Goal: Obtain resource: Download file/media

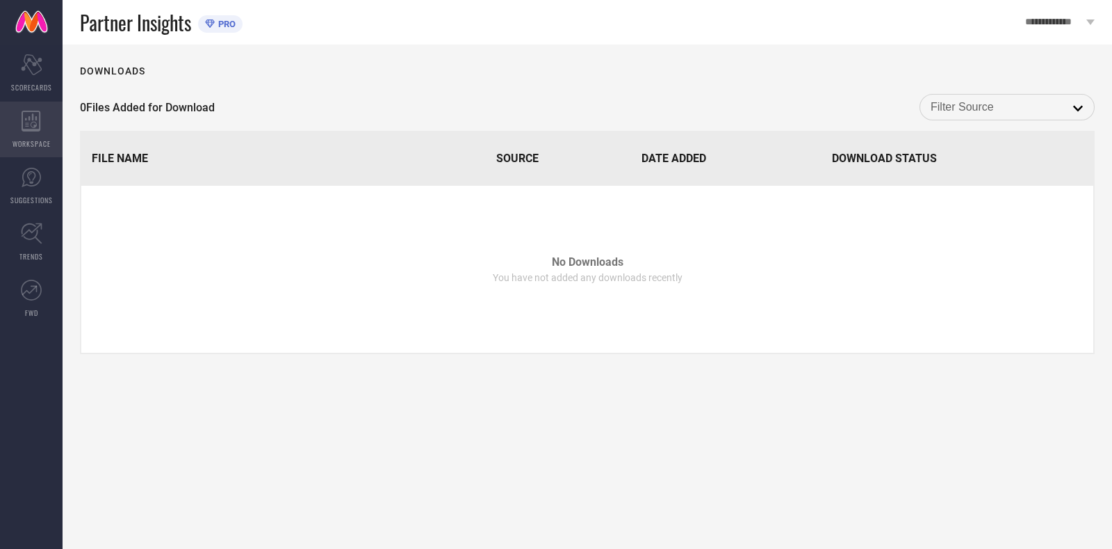
click at [29, 103] on div "WORKSPACE" at bounding box center [31, 130] width 63 height 56
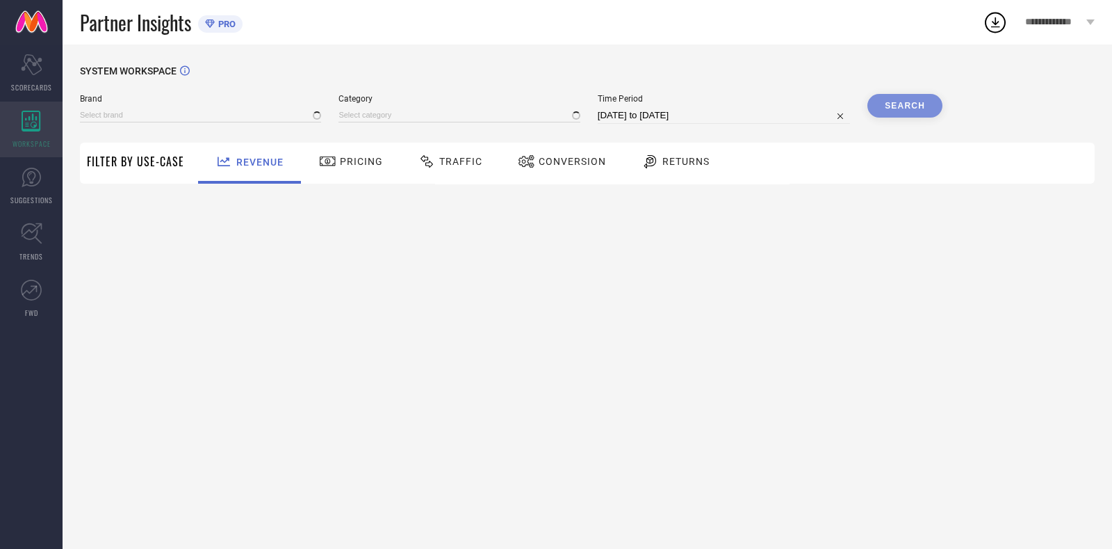
type input "[PERSON_NAME]"
type input "All"
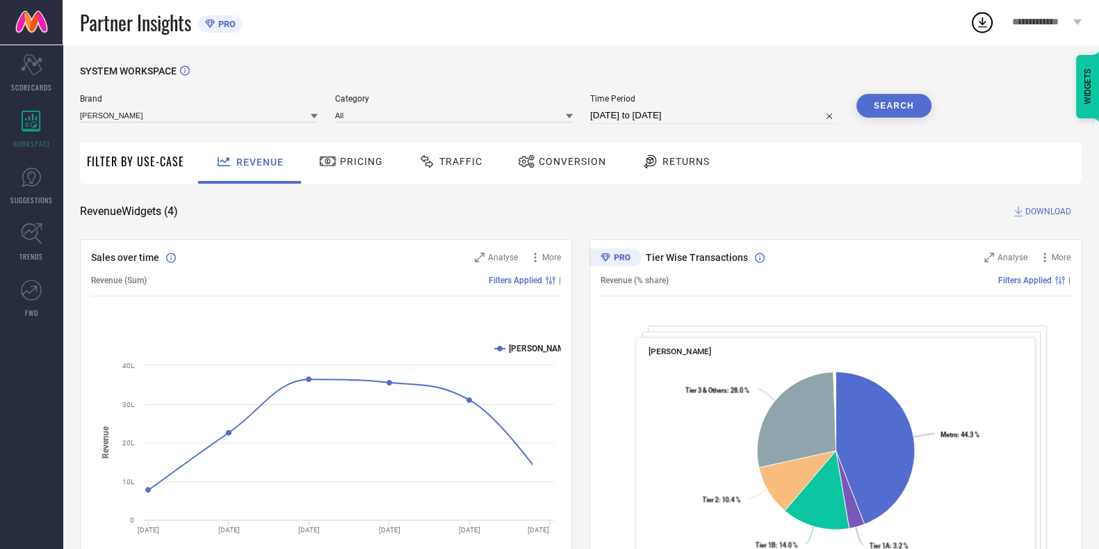
select select "6"
select select "2025"
select select "7"
select select "2025"
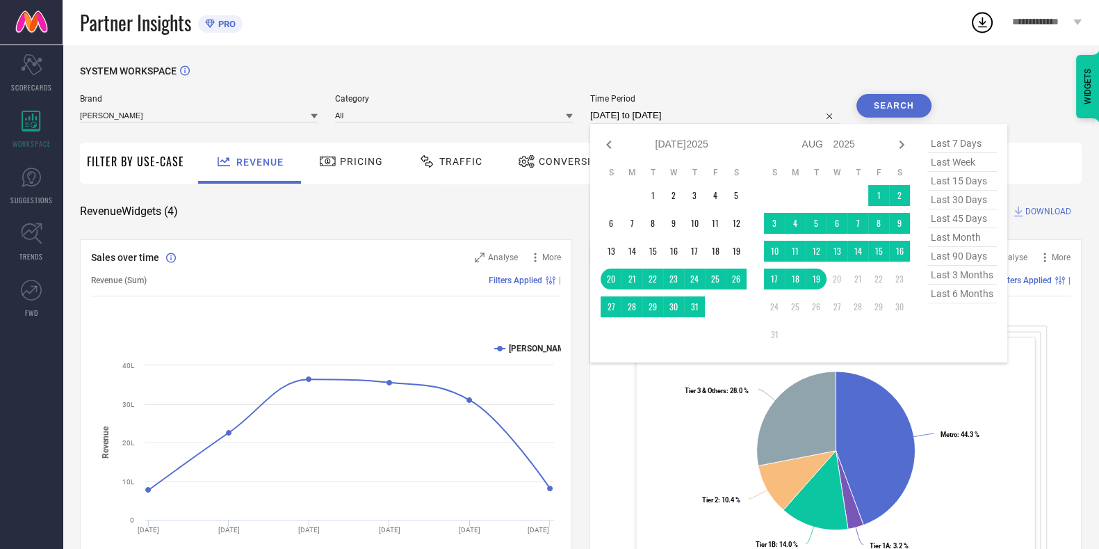
click at [634, 119] on input "[DATE] to [DATE]" at bounding box center [714, 115] width 249 height 17
click at [877, 201] on td "1" at bounding box center [878, 195] width 21 height 21
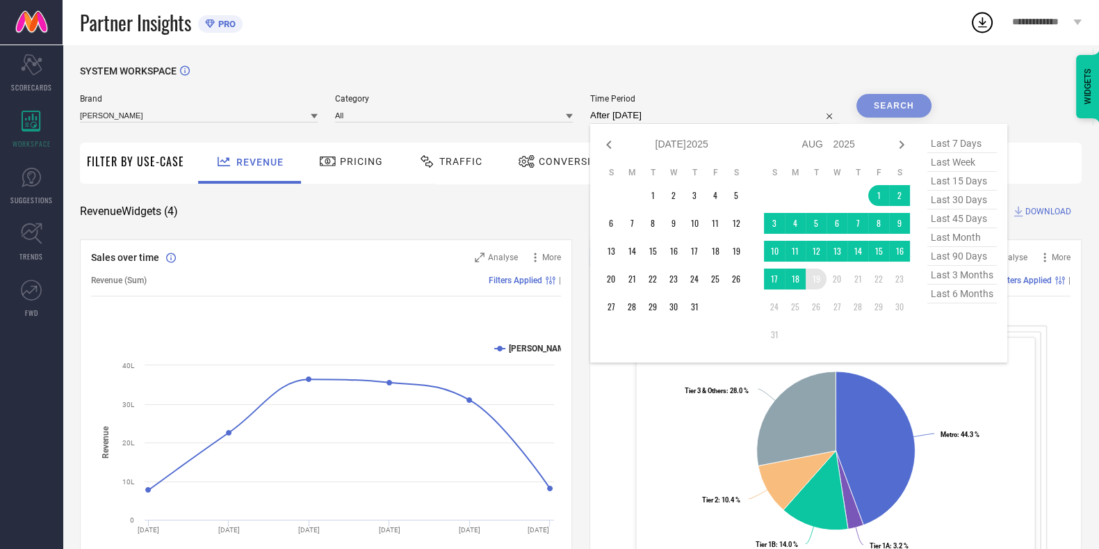
type input "[DATE] to [DATE]"
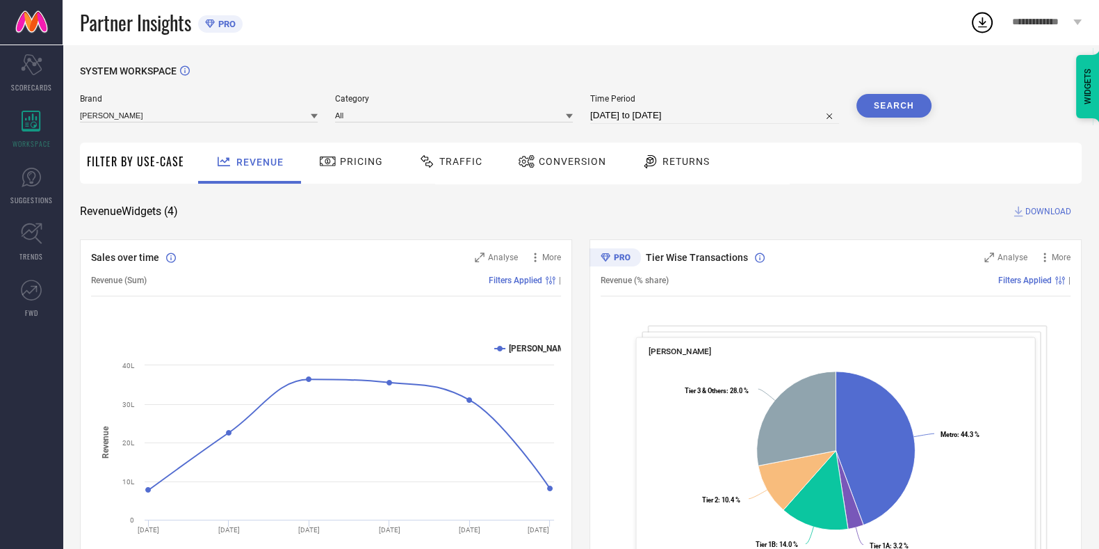
click at [886, 103] on button "Search" at bounding box center [894, 106] width 75 height 24
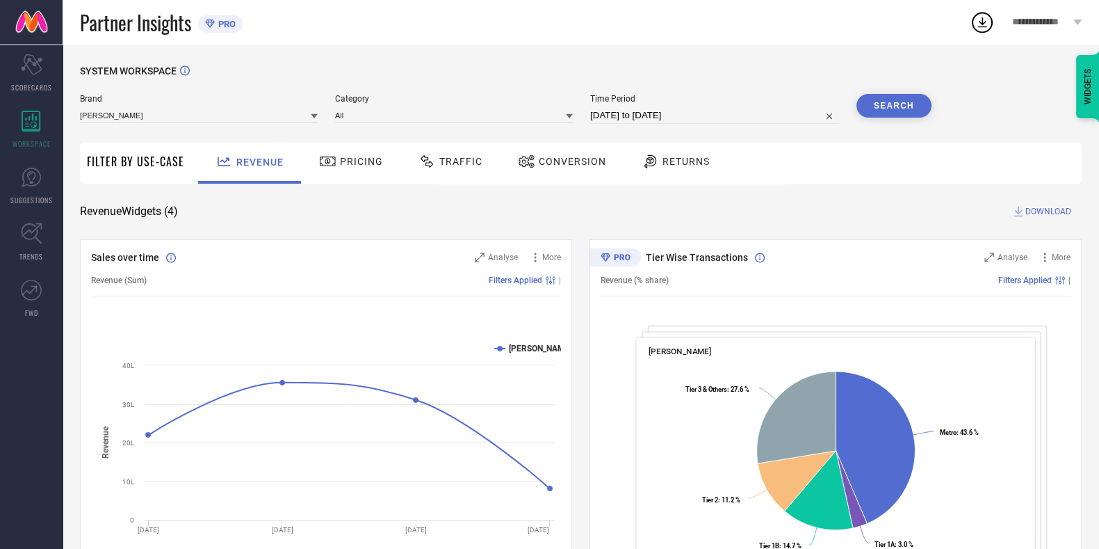
click at [451, 168] on div "Traffic" at bounding box center [450, 161] width 71 height 24
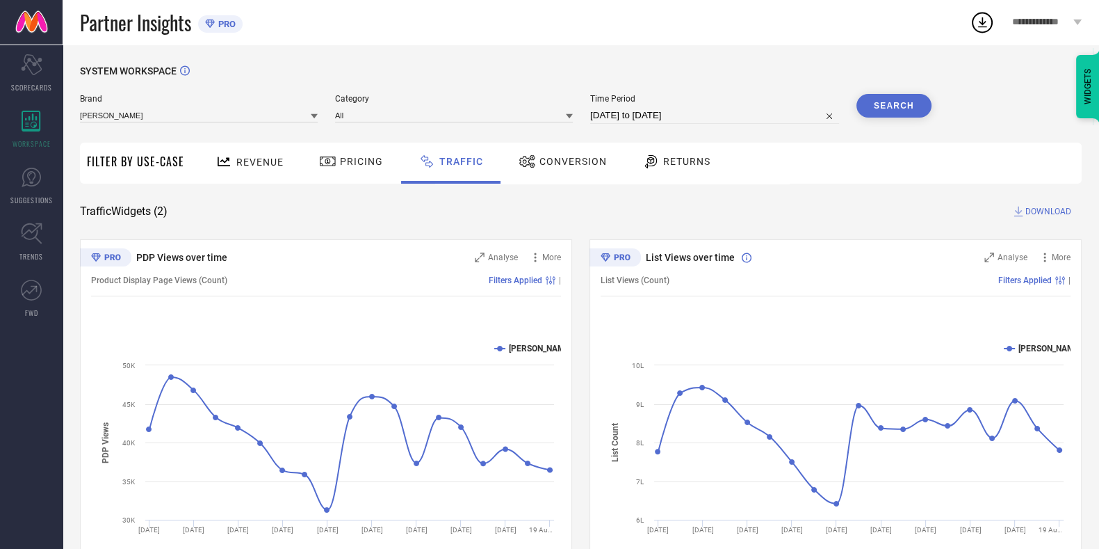
click at [1034, 204] on span "DOWNLOAD" at bounding box center [1049, 211] width 46 height 14
click at [982, 14] on icon at bounding box center [982, 22] width 25 height 25
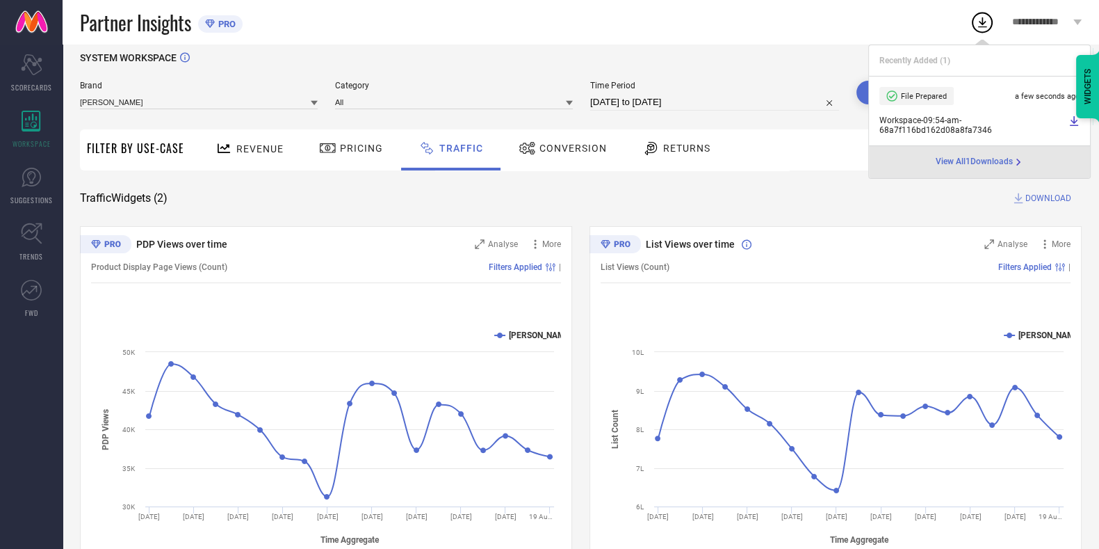
scroll to position [14, 0]
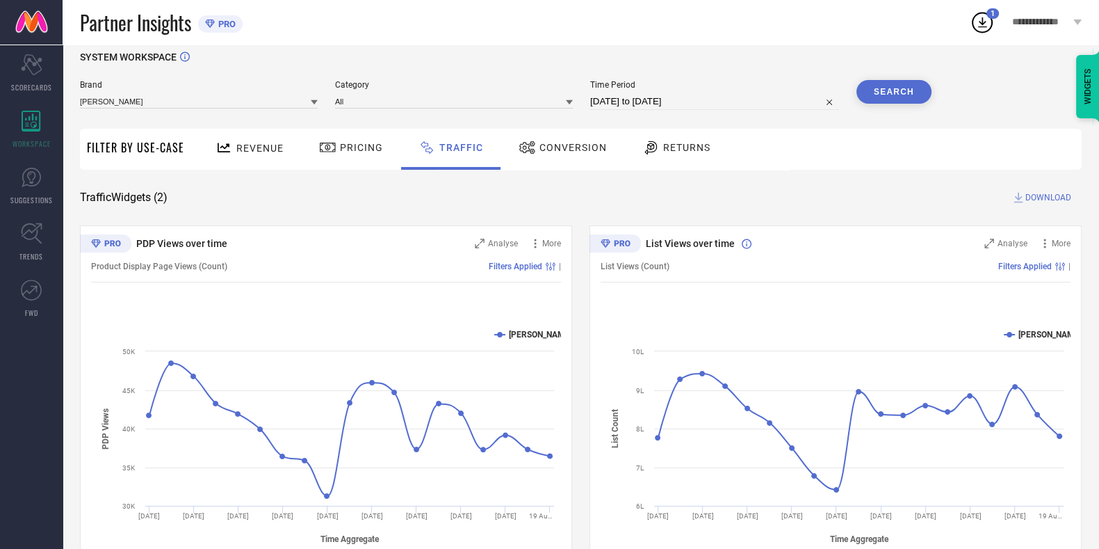
click at [749, 58] on div "SYSTEM WORKSPACE" at bounding box center [581, 65] width 1002 height 29
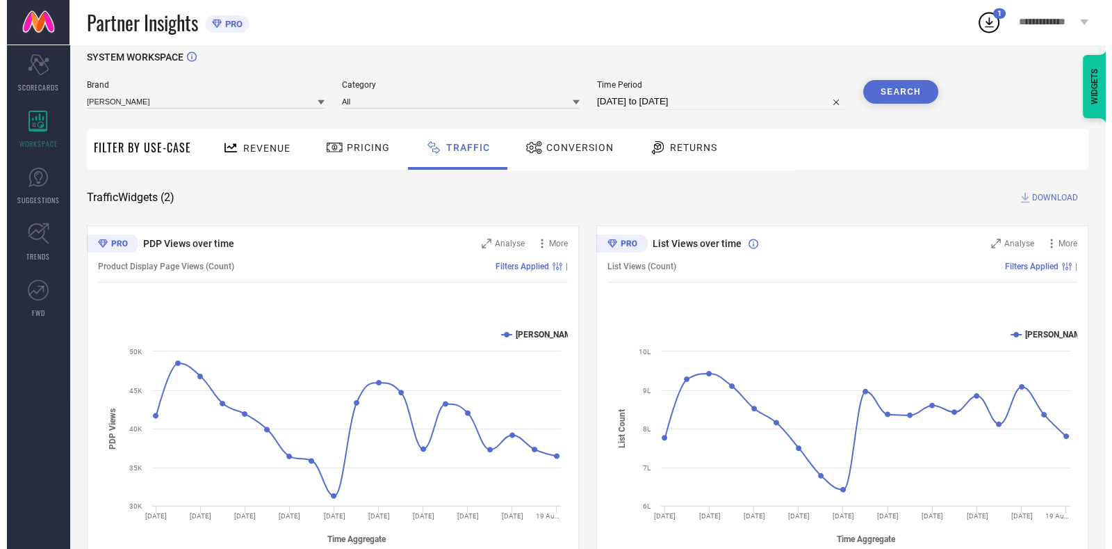
scroll to position [59, 0]
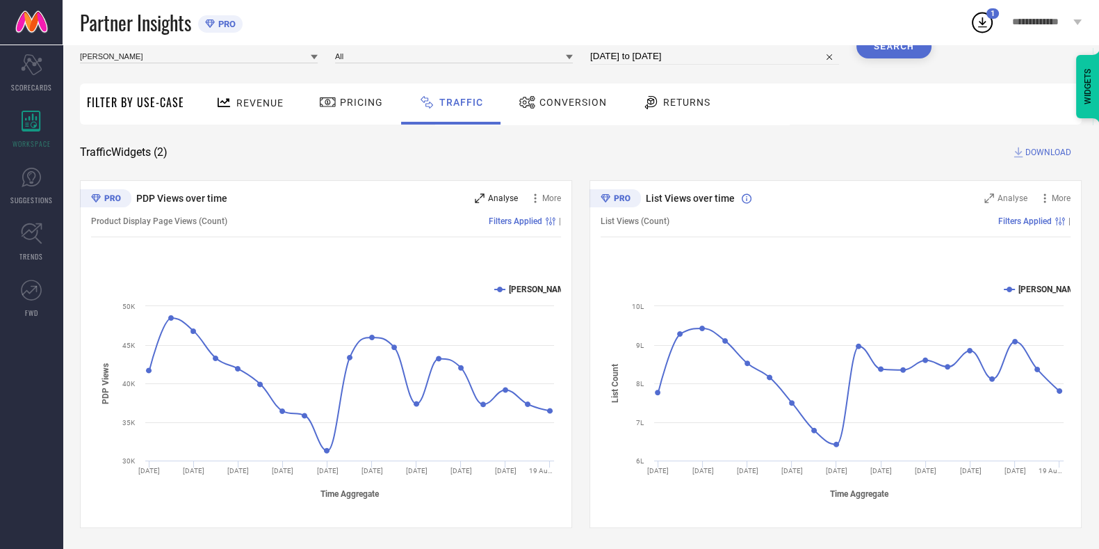
click at [498, 204] on div "Analyse" at bounding box center [496, 198] width 43 height 14
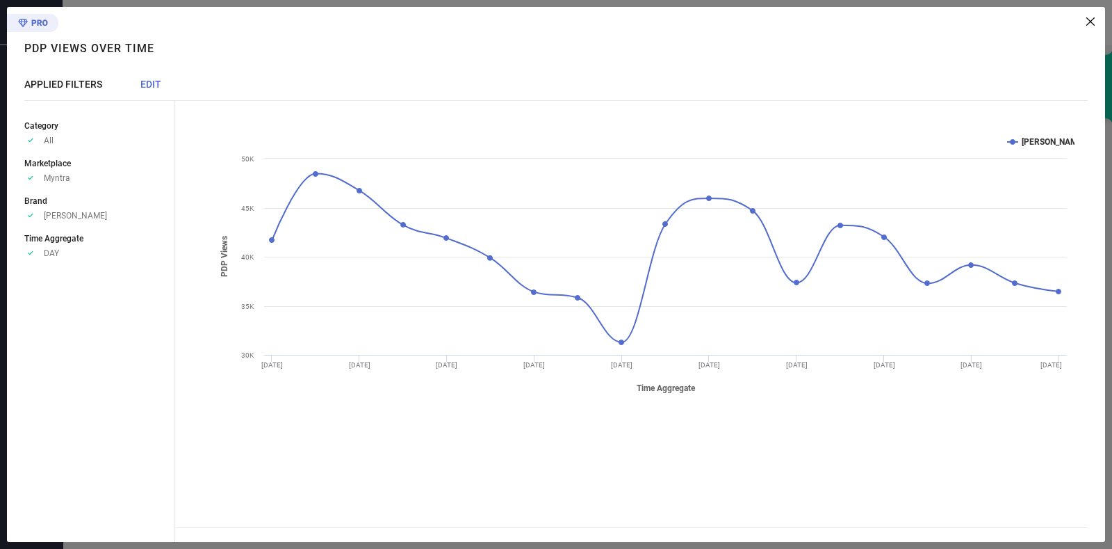
click at [156, 85] on span "EDIT" at bounding box center [150, 84] width 21 height 11
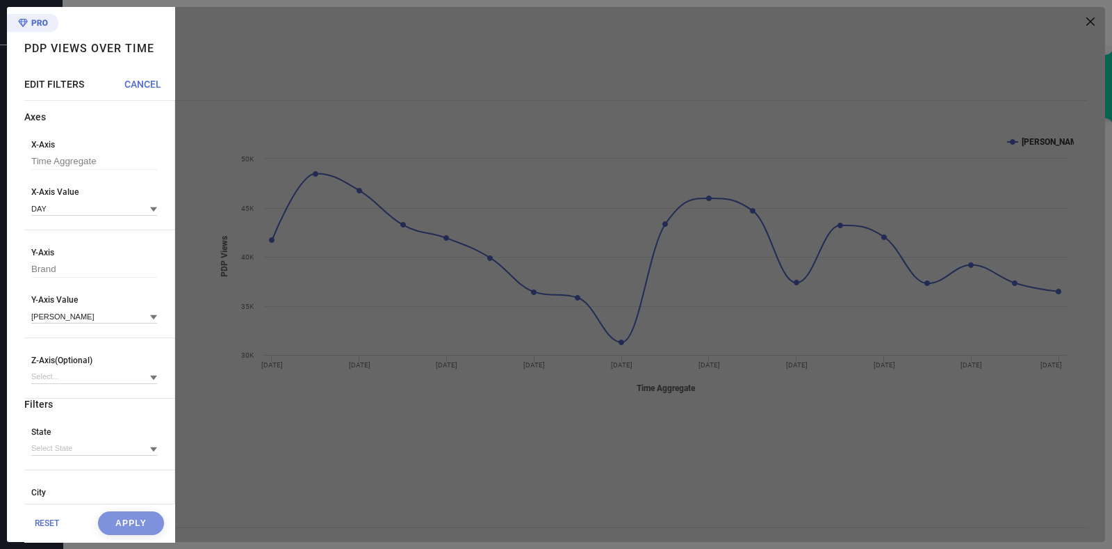
scroll to position [33, 0]
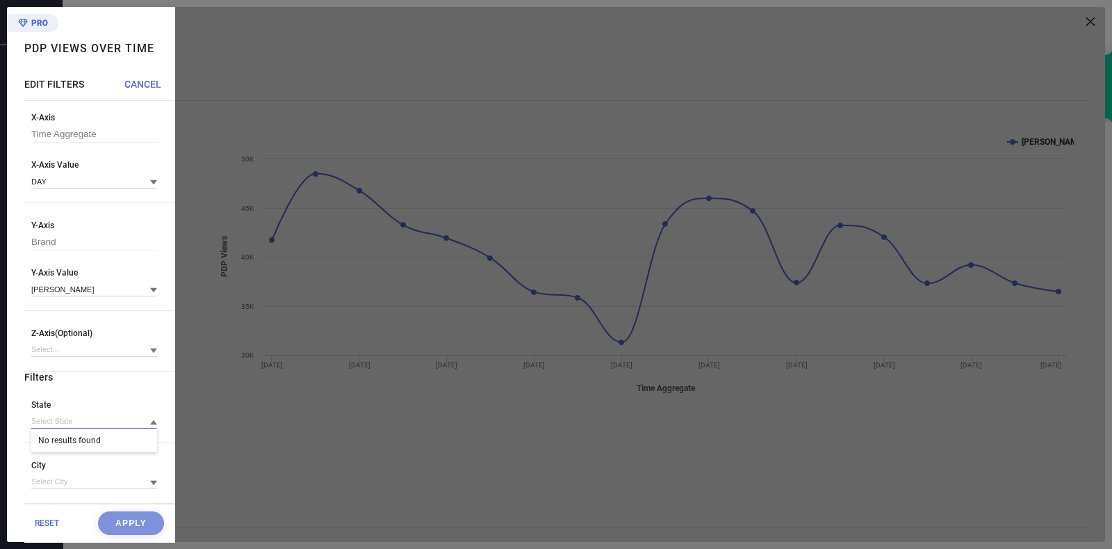
click at [111, 416] on input at bounding box center [94, 421] width 126 height 15
click at [106, 478] on input at bounding box center [94, 481] width 126 height 15
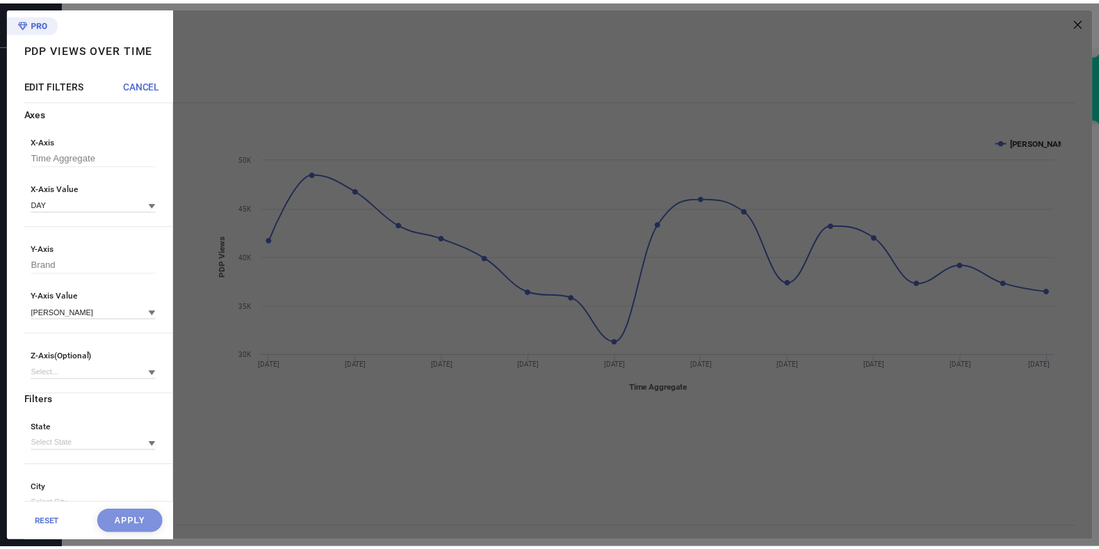
scroll to position [0, 0]
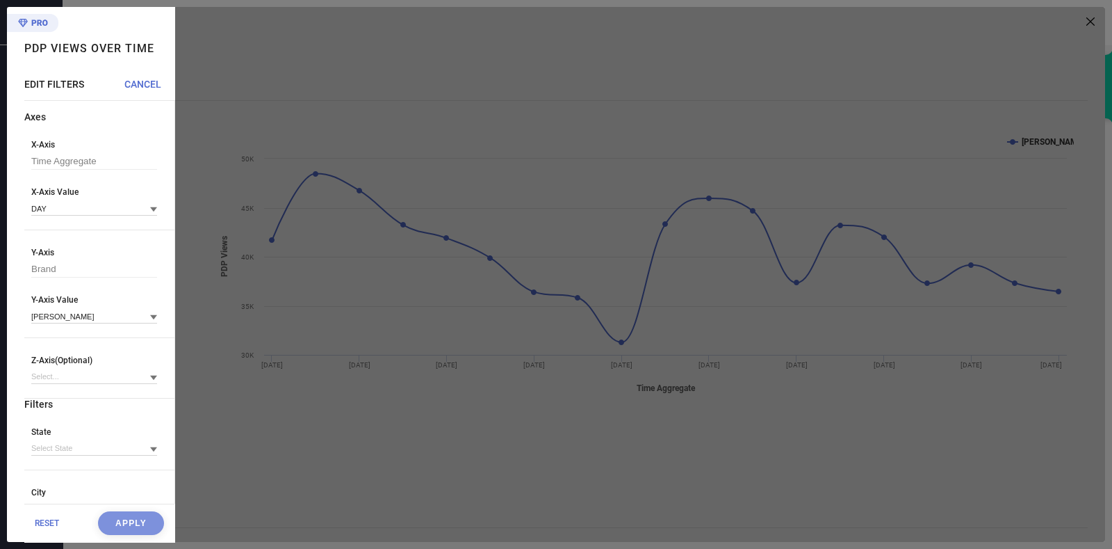
click at [146, 85] on span "CANCEL" at bounding box center [142, 84] width 37 height 11
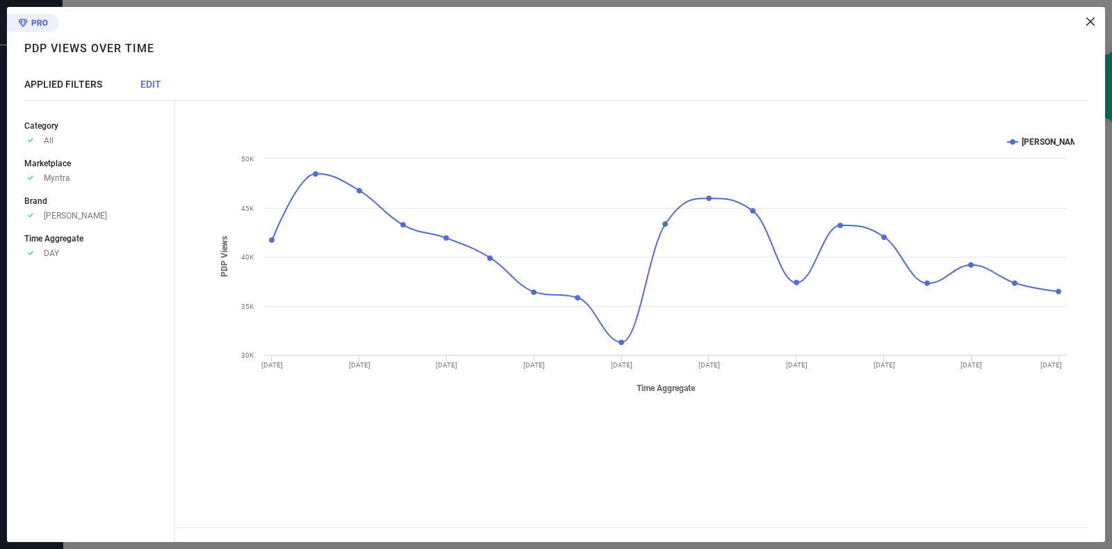
click at [1092, 23] on icon at bounding box center [1091, 21] width 8 height 8
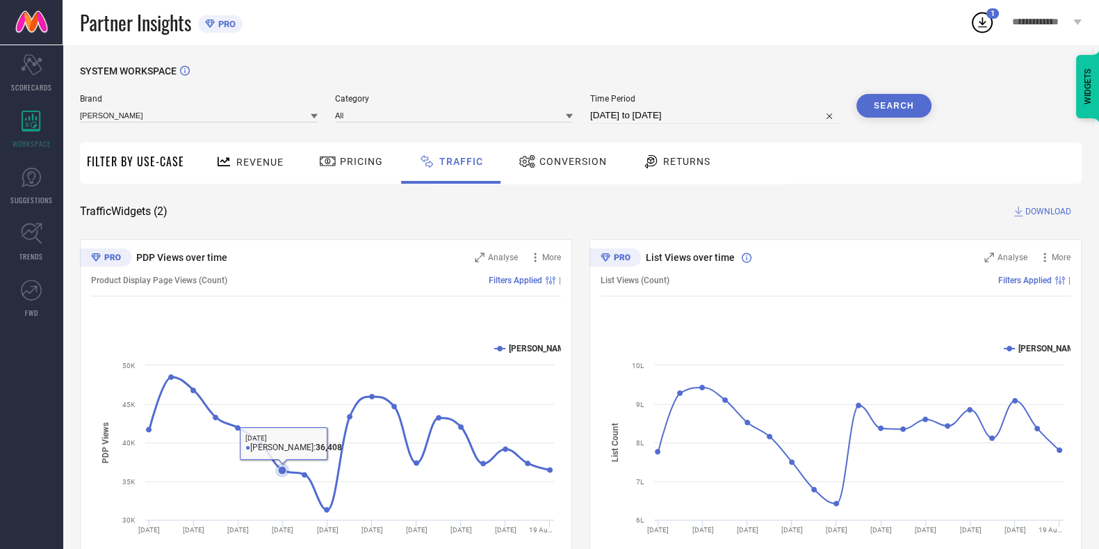
scroll to position [59, 0]
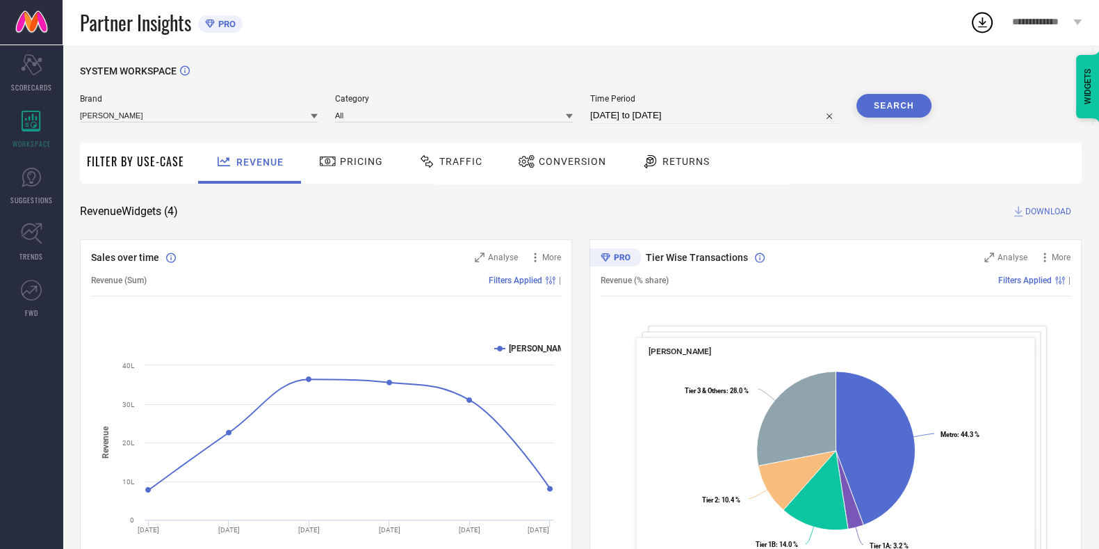
click at [784, 217] on div "Revenue Widgets ( 4 ) DOWNLOAD" at bounding box center [581, 211] width 1002 height 14
